Goal: Transaction & Acquisition: Purchase product/service

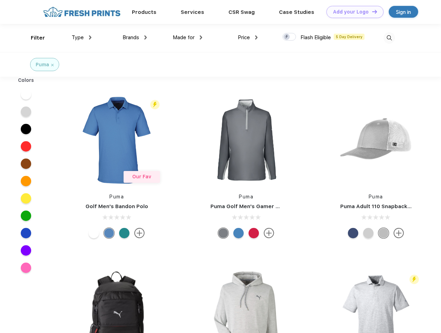
click at [353, 12] on link "Add your Logo Design Tool" at bounding box center [355, 12] width 57 height 12
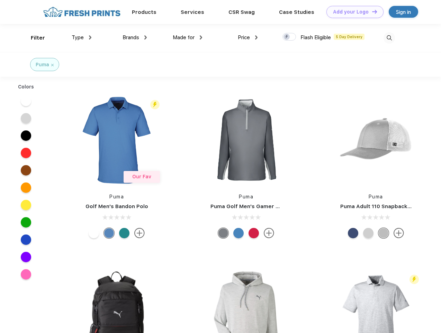
click at [0, 0] on div "Design Tool" at bounding box center [0, 0] width 0 height 0
click at [372, 11] on link "Add your Logo Design Tool" at bounding box center [355, 12] width 57 height 12
click at [33, 38] on div "Filter" at bounding box center [38, 38] width 14 height 8
click at [82, 37] on span "Type" at bounding box center [78, 37] width 12 height 6
click at [135, 37] on span "Brands" at bounding box center [131, 37] width 17 height 6
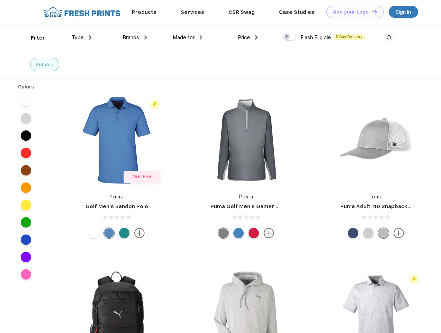
click at [188, 37] on span "Made for" at bounding box center [184, 37] width 22 height 6
click at [248, 37] on span "Price" at bounding box center [244, 37] width 12 height 6
click at [290, 37] on div at bounding box center [290, 37] width 14 height 8
click at [287, 37] on input "checkbox" at bounding box center [285, 35] width 5 height 5
click at [389, 38] on img at bounding box center [389, 37] width 11 height 11
